Goal: Task Accomplishment & Management: Use online tool/utility

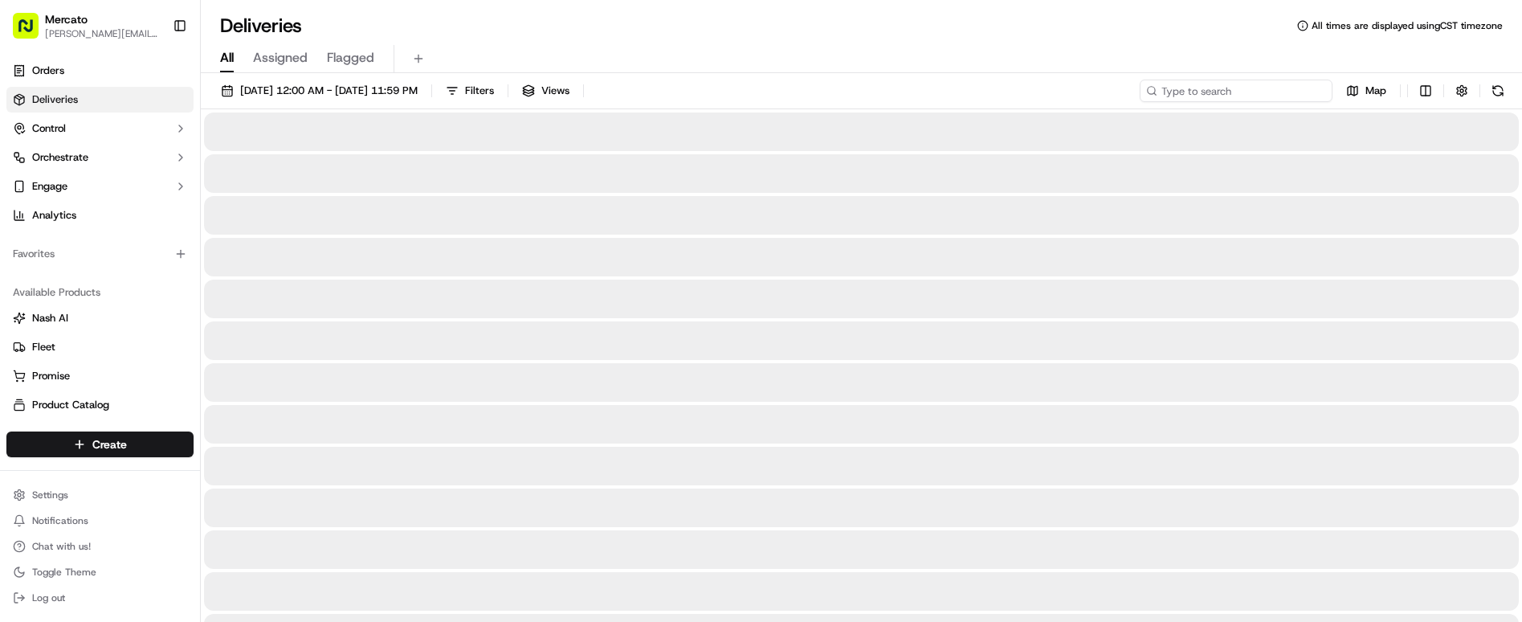
click at [1332, 80] on input at bounding box center [1236, 91] width 193 height 22
paste input "job_93fcoJXeroKCyQxZpQjQ47"
type input "job_93fcoJXeroKCyQxZpQjQ47"
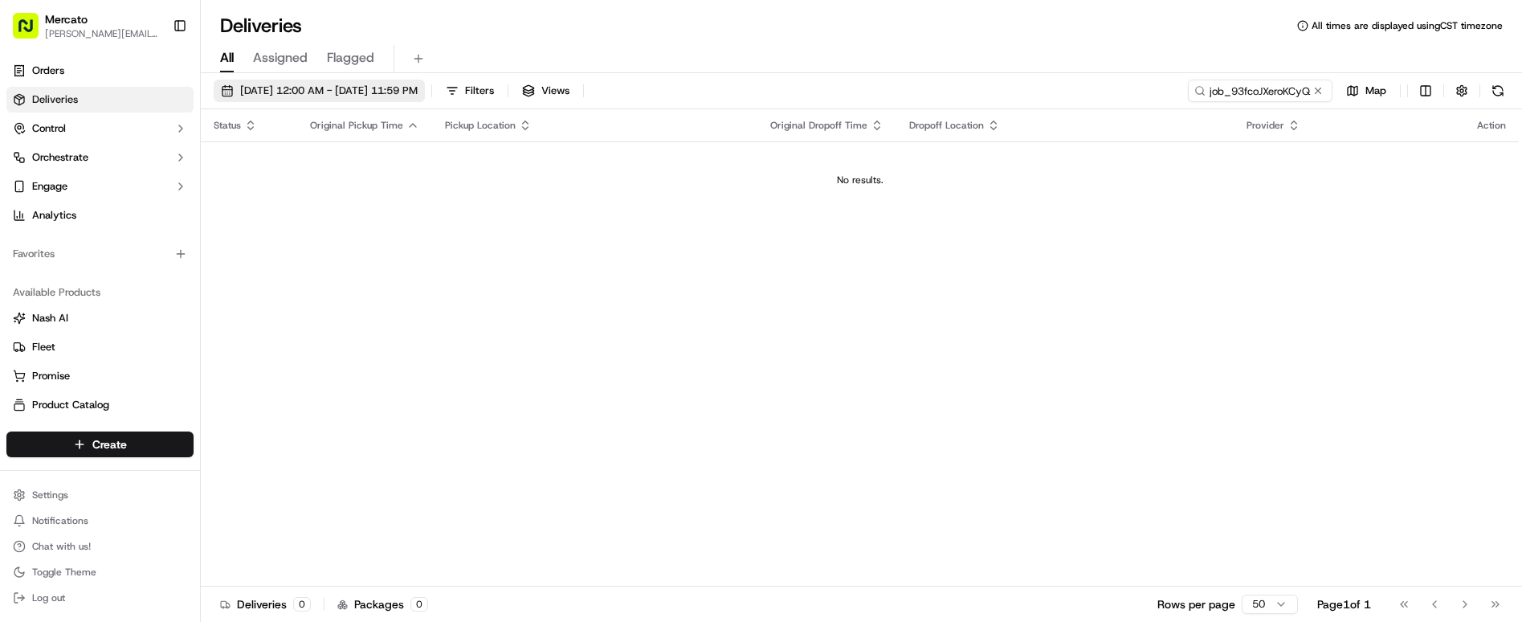
click at [259, 84] on span "[DATE] 12:00 AM - [DATE] 11:59 PM" at bounding box center [328, 91] width 177 height 14
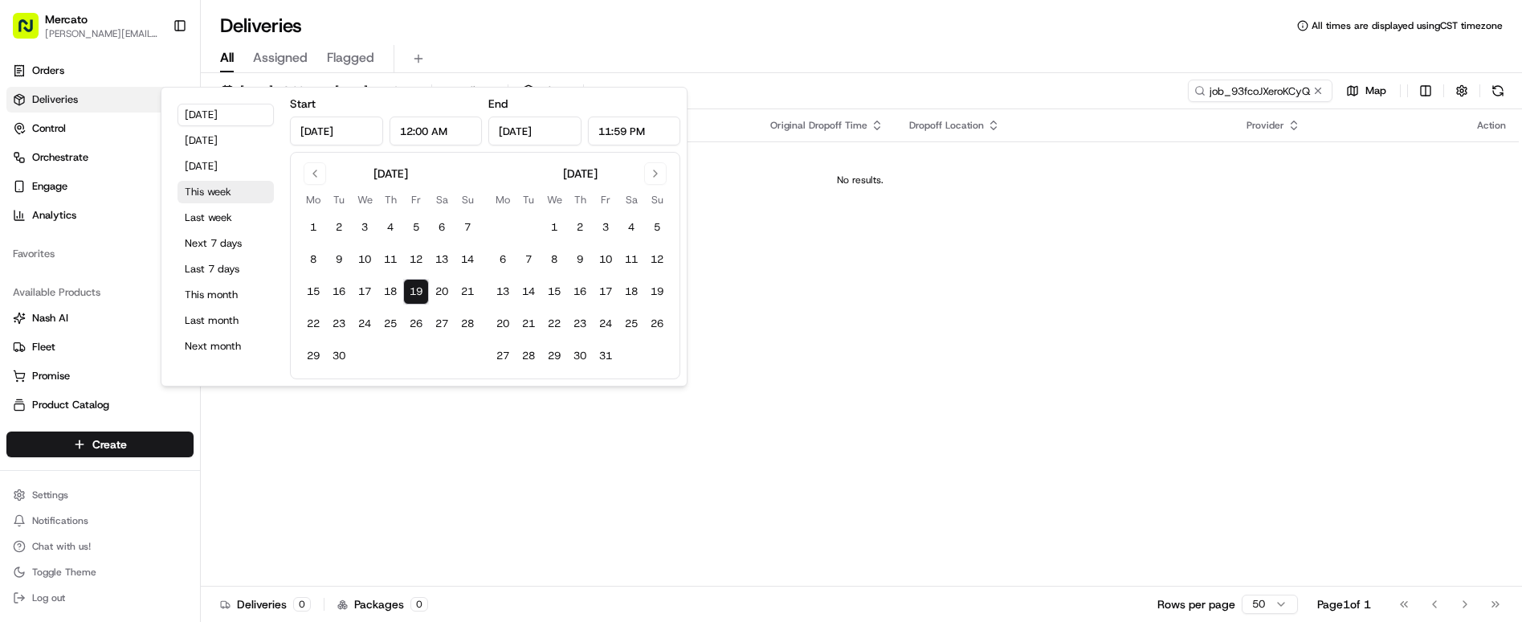
click at [222, 181] on button "This week" at bounding box center [225, 192] width 96 height 22
type input "[DATE]"
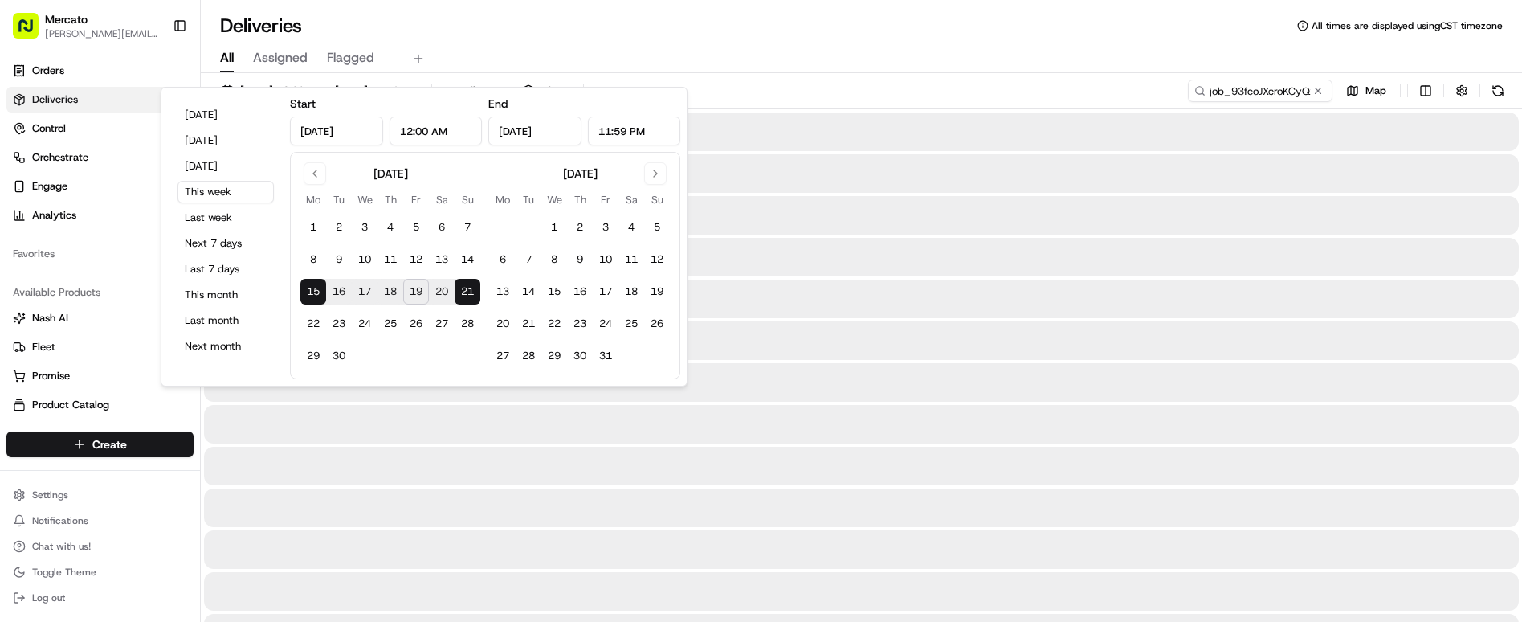
click at [964, 405] on div at bounding box center [861, 424] width 1315 height 39
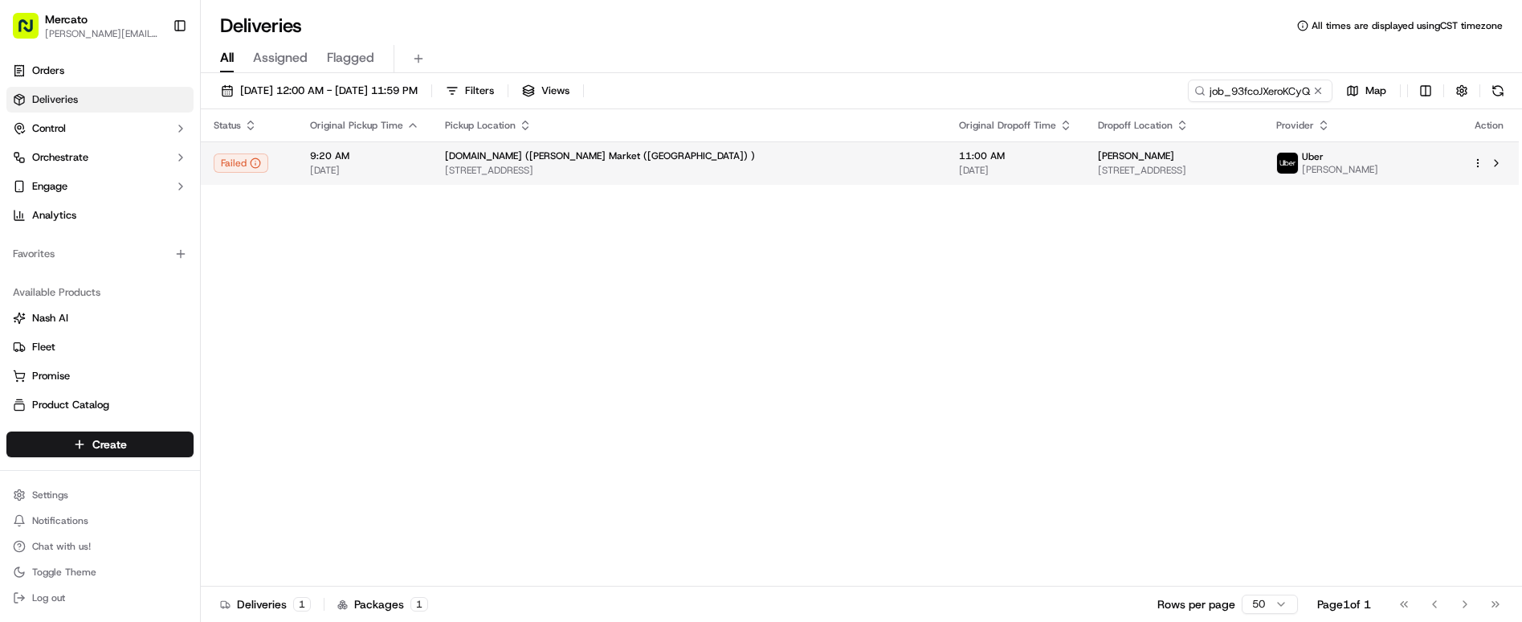
click at [741, 149] on div "[DOMAIN_NAME] ([PERSON_NAME] Market ([GEOGRAPHIC_DATA]) )" at bounding box center [689, 155] width 488 height 13
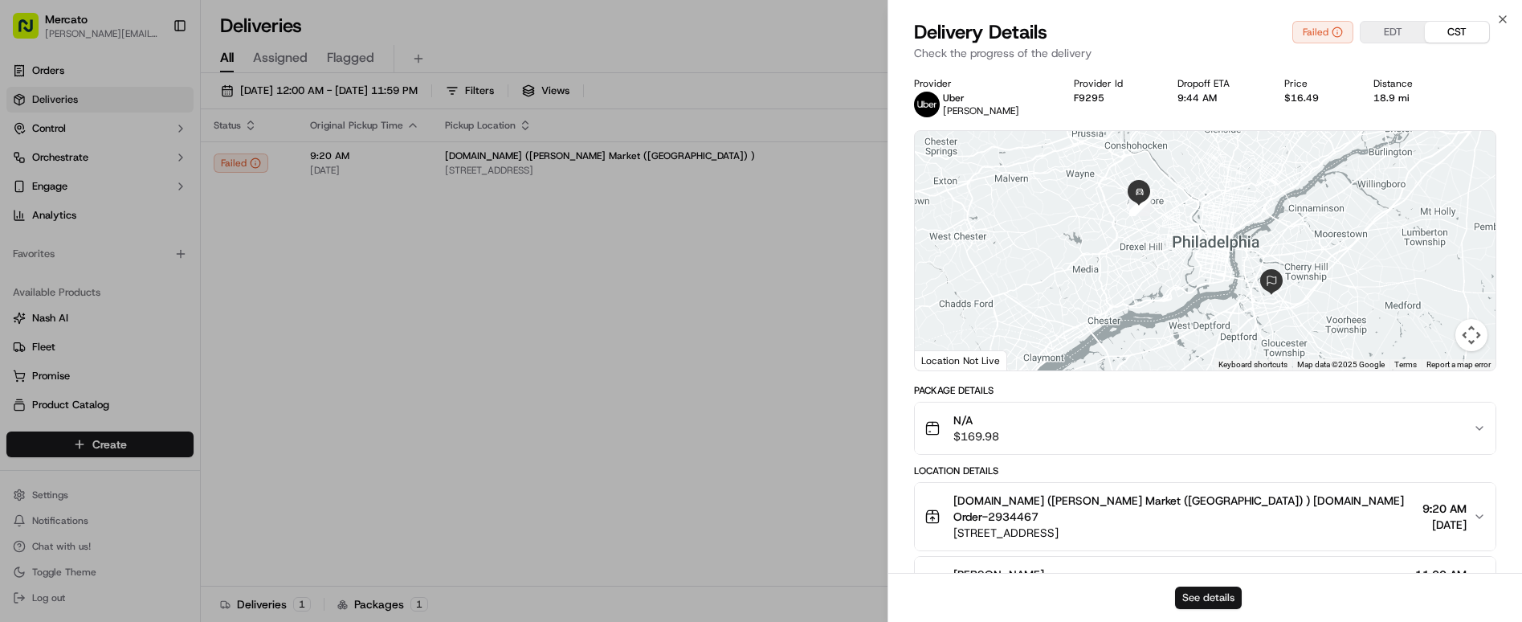
click at [1220, 606] on button "See details" at bounding box center [1208, 597] width 67 height 22
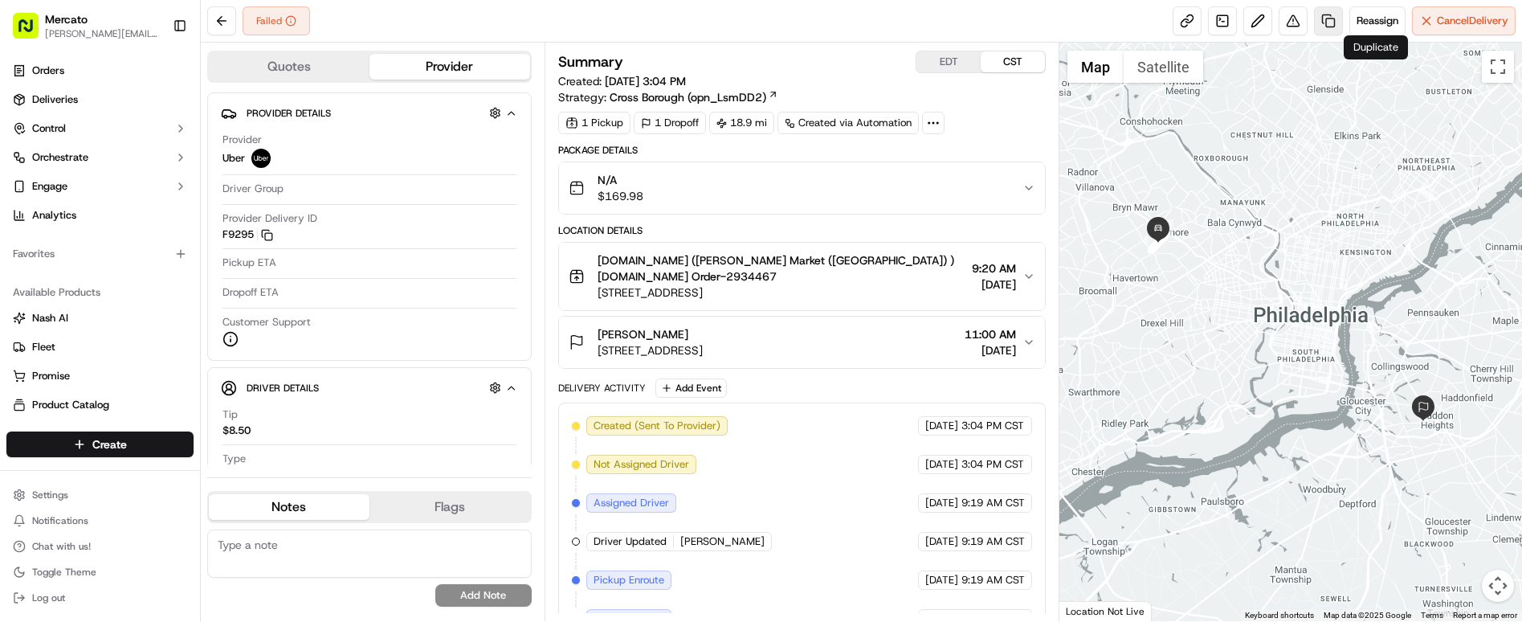
click at [1343, 22] on link at bounding box center [1328, 20] width 29 height 29
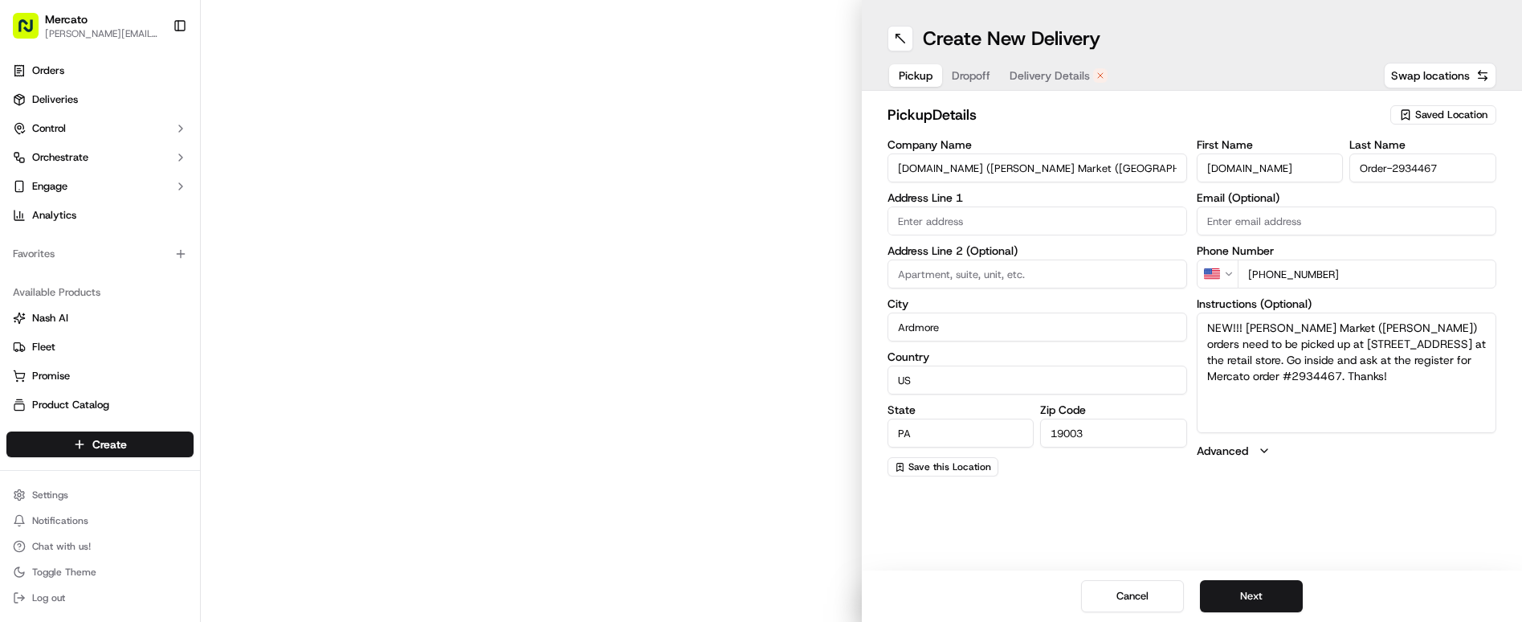
type input "[STREET_ADDRESS]"
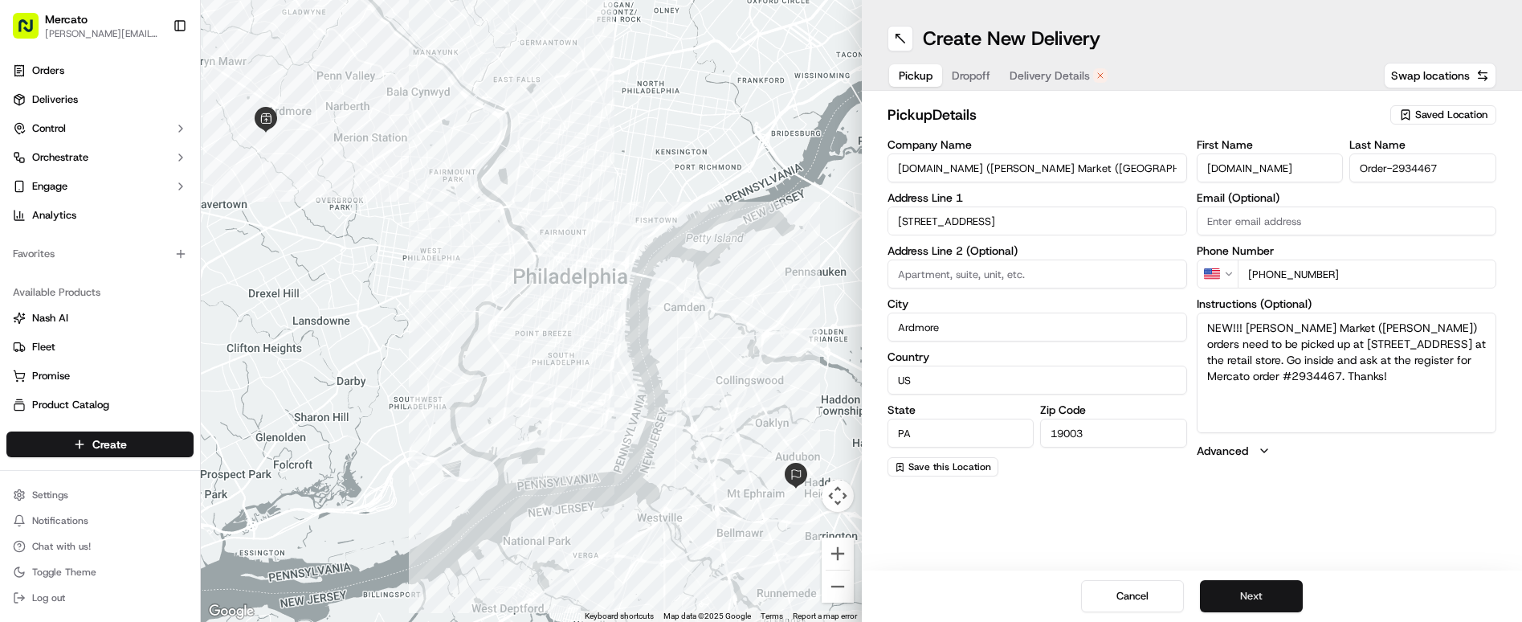
click at [1237, 597] on button "Next" at bounding box center [1251, 596] width 103 height 32
click at [1235, 597] on button "Next" at bounding box center [1251, 596] width 103 height 32
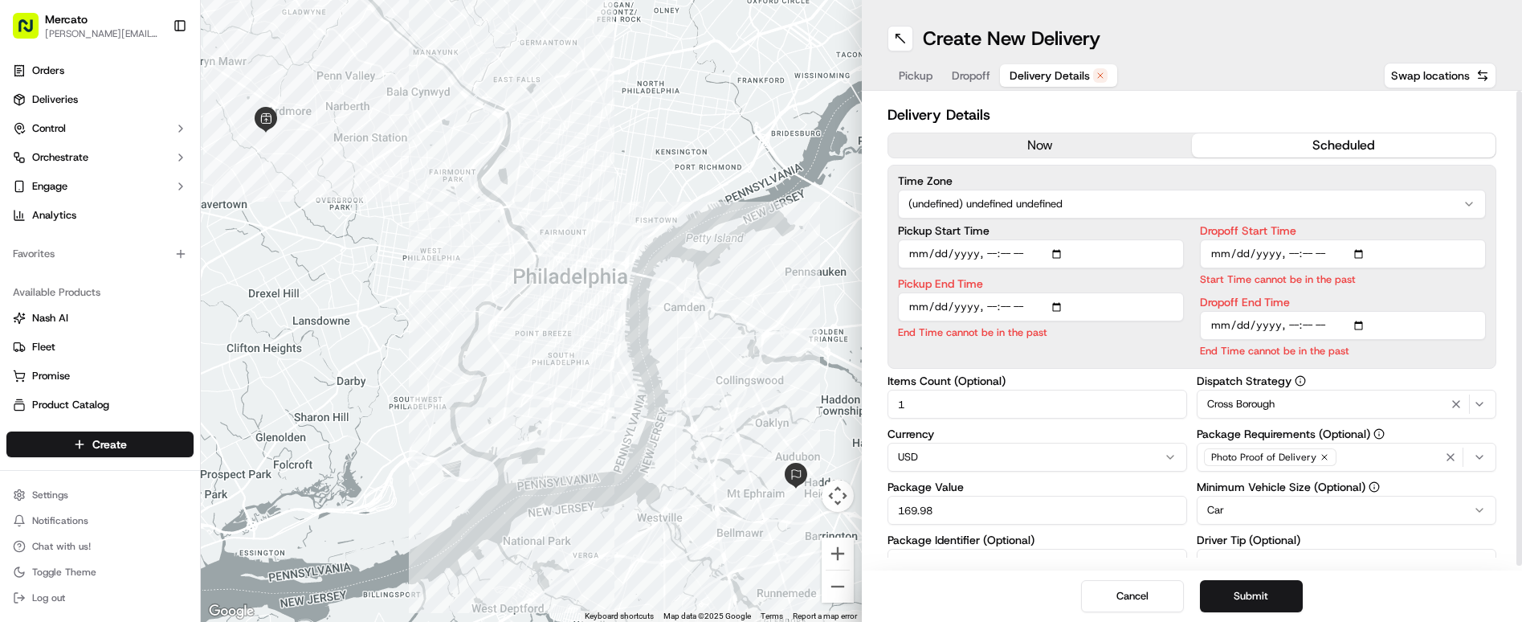
click at [995, 133] on button "now" at bounding box center [1040, 145] width 304 height 24
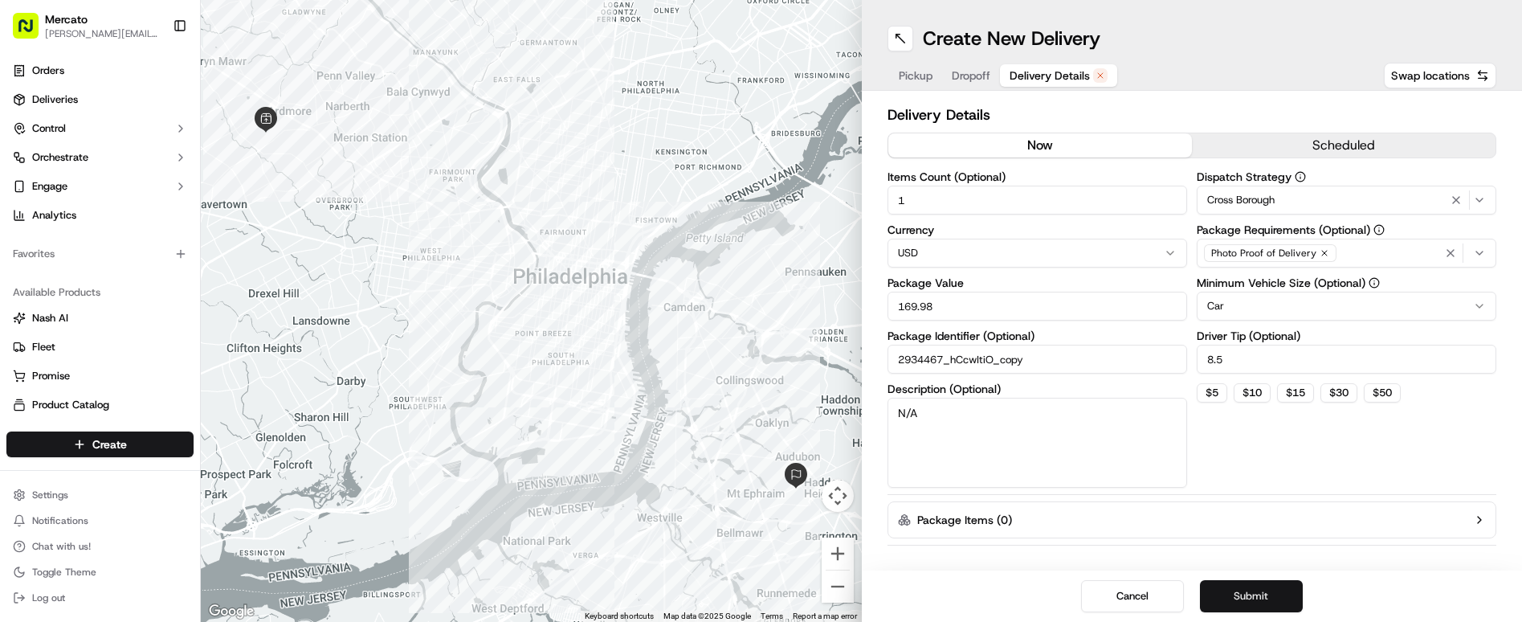
click at [1214, 604] on button "Submit" at bounding box center [1251, 596] width 103 height 32
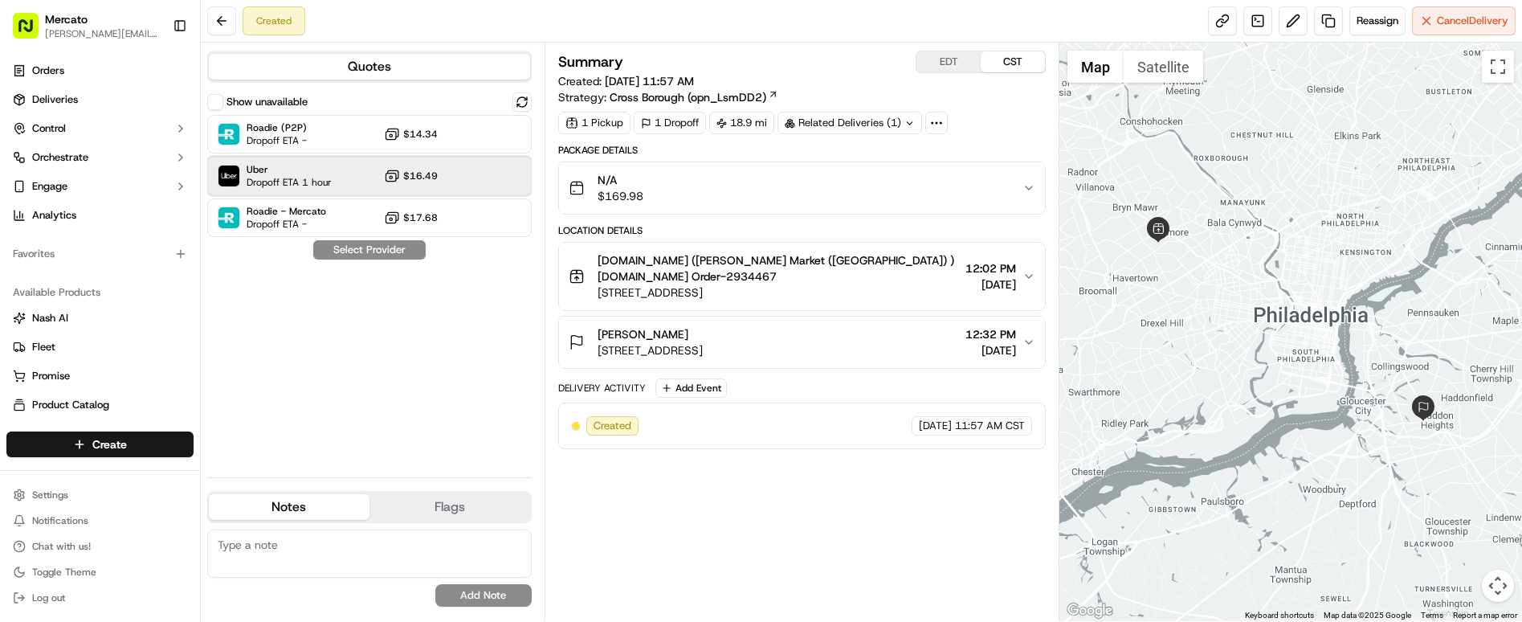
click at [353, 157] on div "Uber Dropoff ETA 1 hour $16.49" at bounding box center [369, 176] width 324 height 39
click at [338, 240] on button "Assign Provider" at bounding box center [369, 249] width 114 height 19
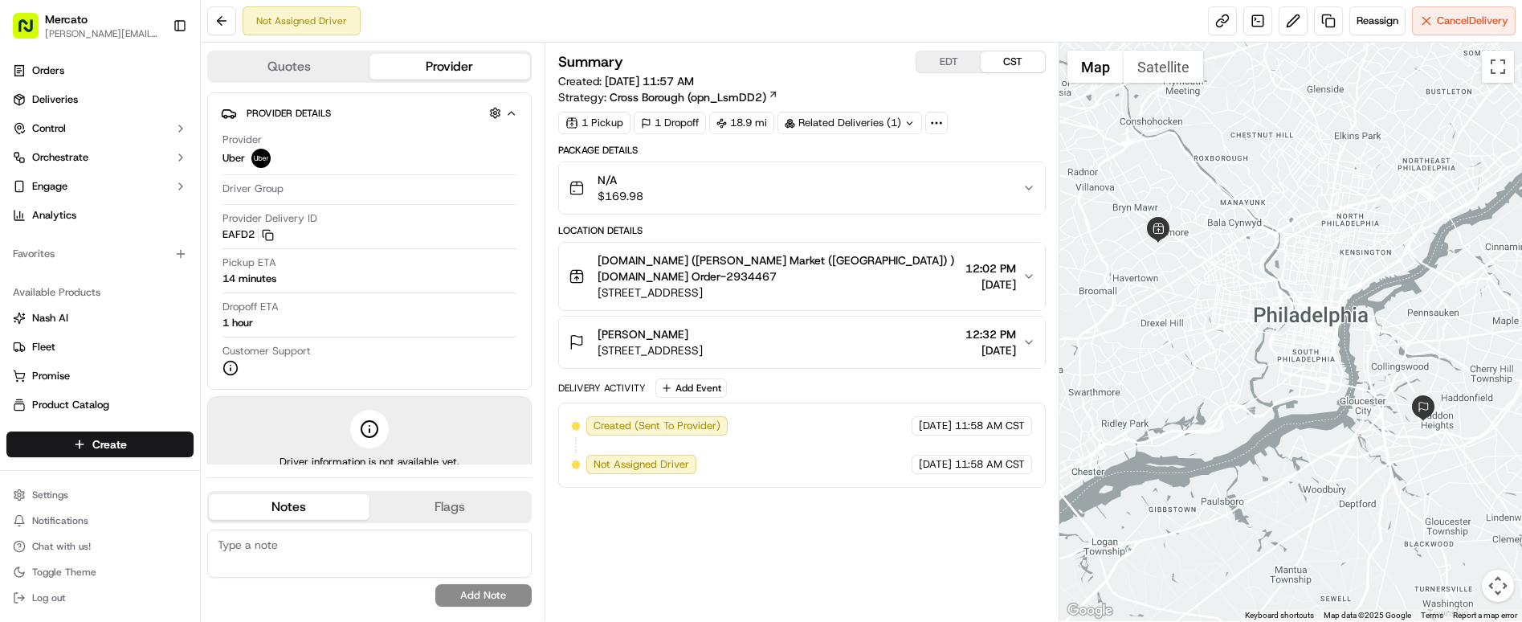
click at [745, 465] on div "Summary EDT CST Created: 09/19/2025 11:57 AM Strategy: Cross Borough (opn_LsmDD…" at bounding box center [802, 332] width 488 height 562
